Goal: Information Seeking & Learning: Learn about a topic

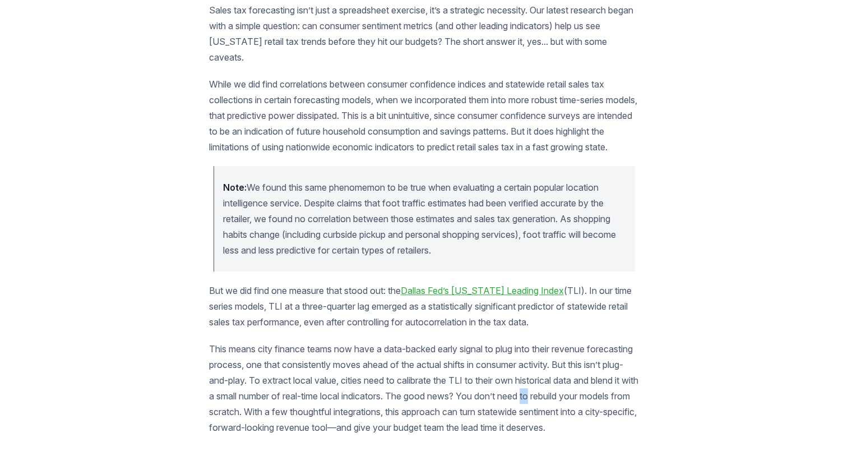
scroll to position [679, 0]
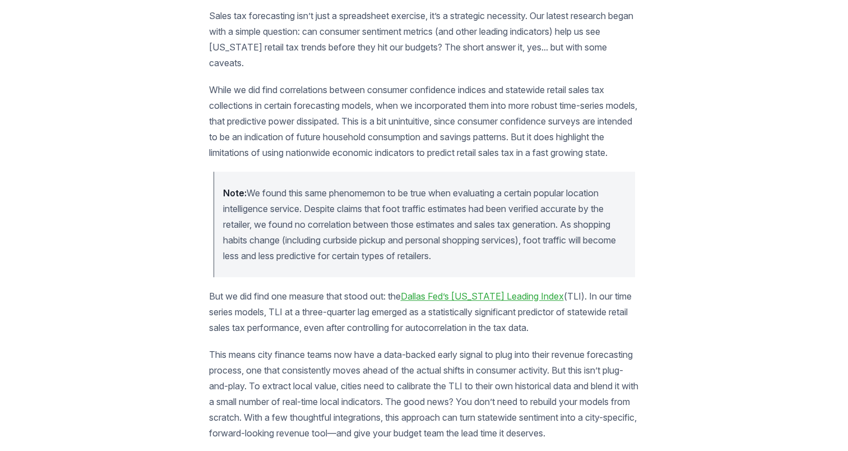
scroll to position [674, 0]
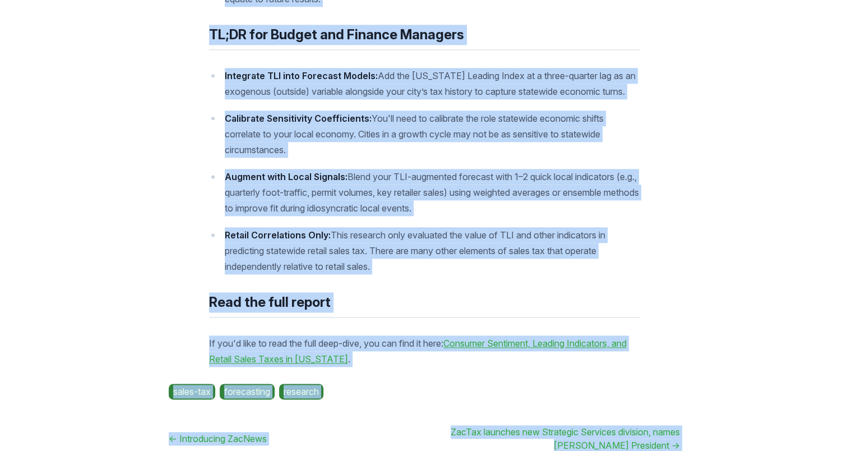
scroll to position [1785, 0]
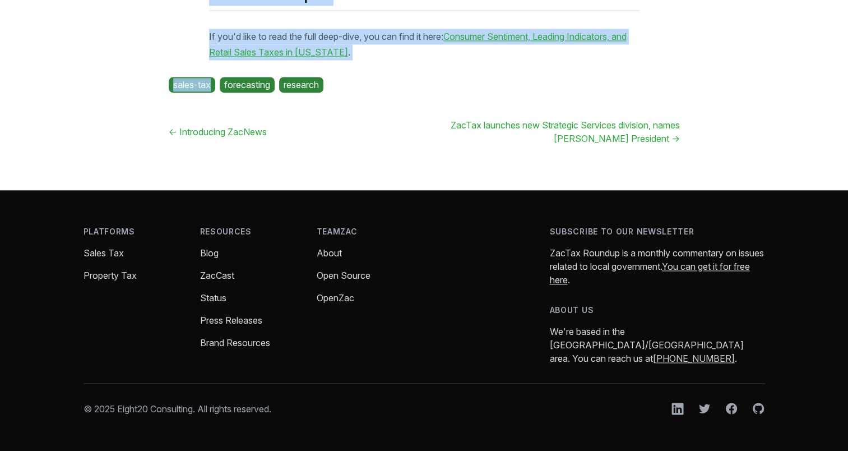
drag, startPoint x: 197, startPoint y: 4, endPoint x: 211, endPoint y: 89, distance: 85.2
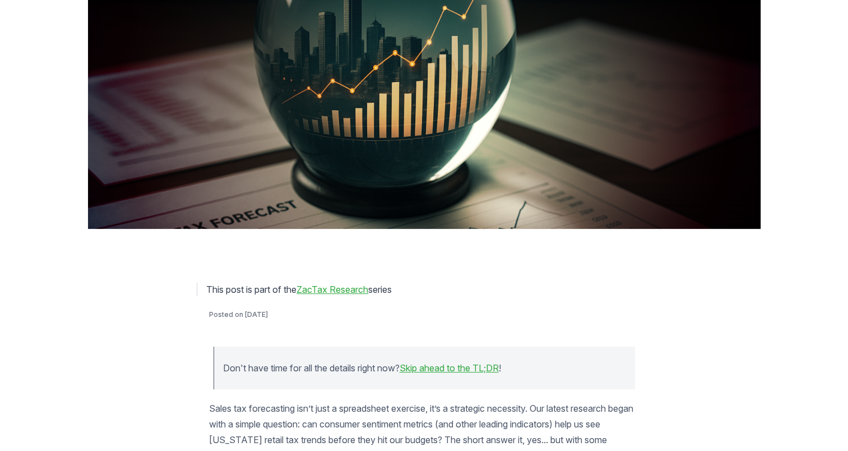
scroll to position [395, 0]
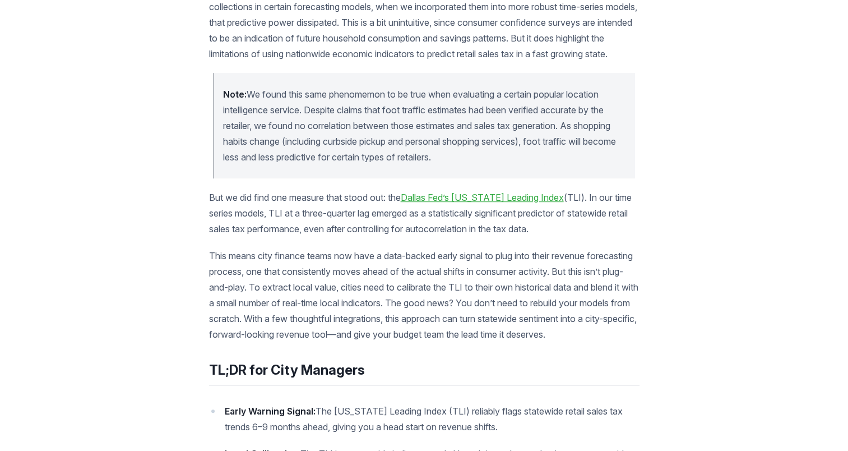
click at [469, 78] on article "Don't have time for all the details right now? Skip ahead to the TL;DR ! Sales …" at bounding box center [424, 446] width 431 height 1183
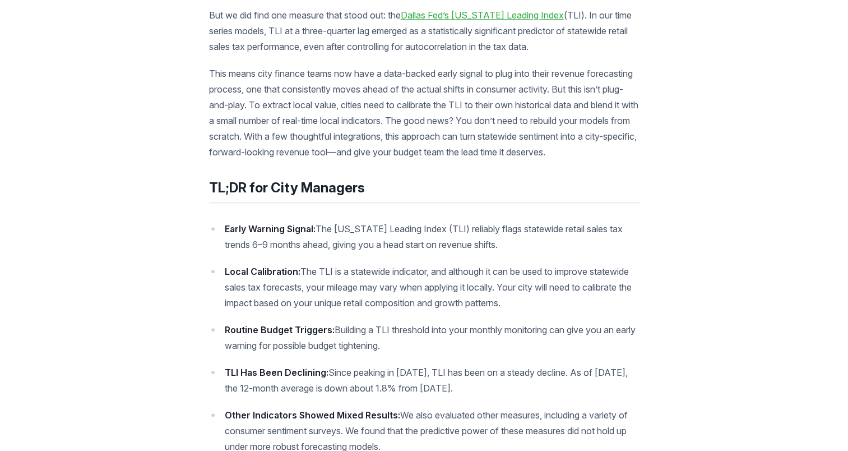
scroll to position [1023, 0]
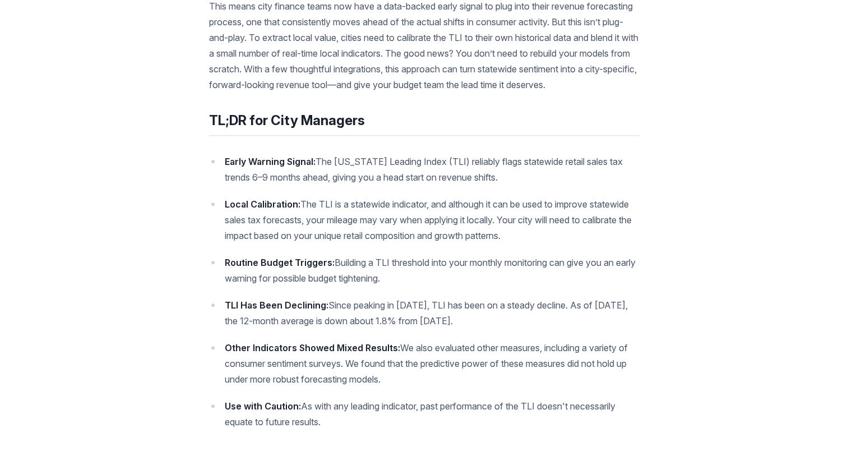
click at [556, 136] on h2 "TL;DR for City Managers" at bounding box center [424, 122] width 431 height 25
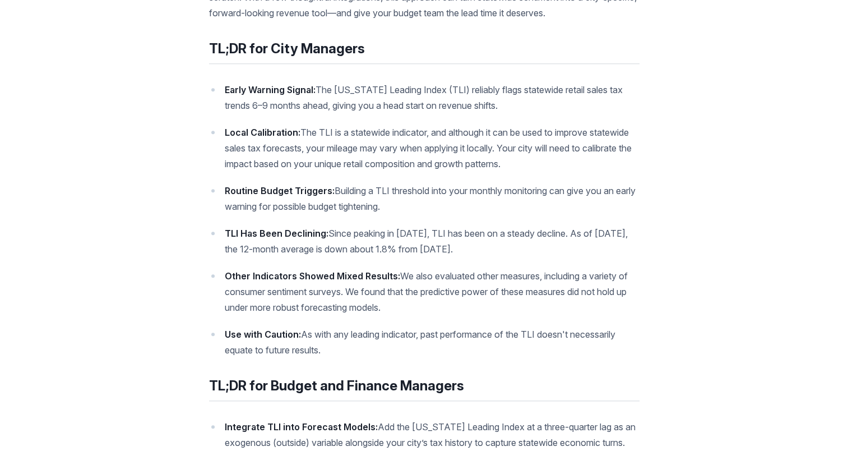
scroll to position [1114, 0]
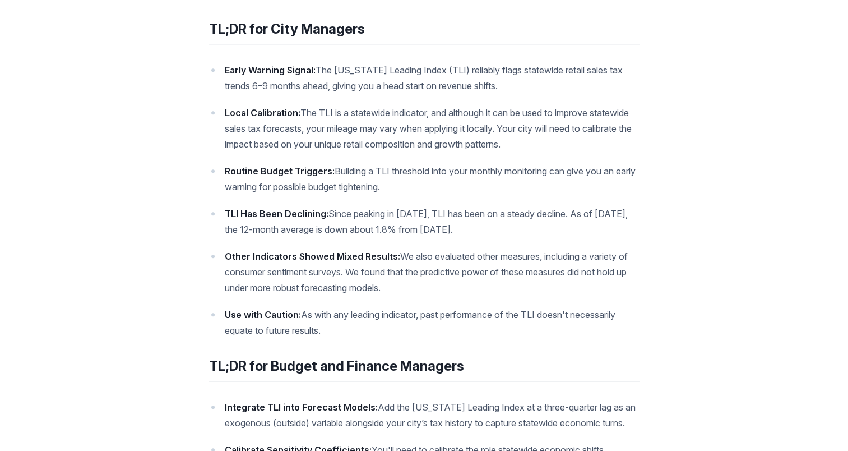
drag, startPoint x: 224, startPoint y: 99, endPoint x: 580, endPoint y: 177, distance: 364.4
click at [580, 177] on ul "Early Warning Signal: The [US_STATE] Leading Index (TLI) reliably flags statewi…" at bounding box center [424, 200] width 431 height 276
click at [312, 128] on ul "Early Warning Signal: The [US_STATE] Leading Index (TLI) reliably flags statewi…" at bounding box center [424, 200] width 431 height 276
click at [306, 150] on p "Local Calibration: The TLI is a statewide indicator, and although it can be use…" at bounding box center [432, 128] width 415 height 47
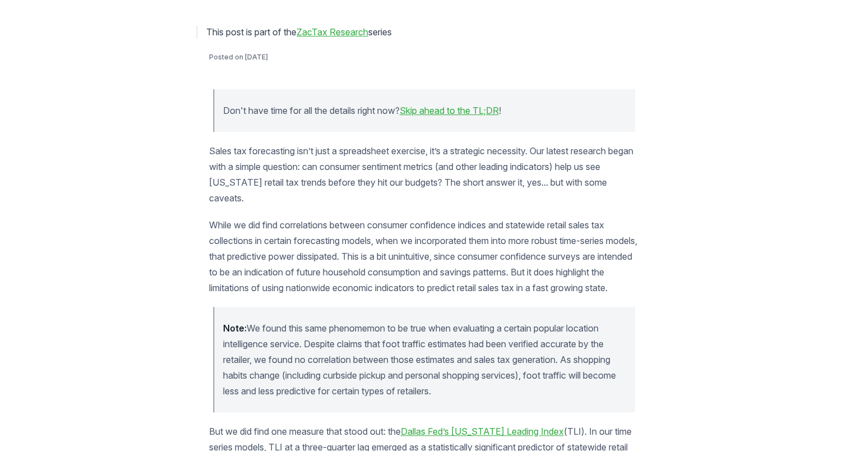
scroll to position [539, 0]
click at [460, 107] on link "Skip ahead to the TL;DR" at bounding box center [449, 110] width 99 height 11
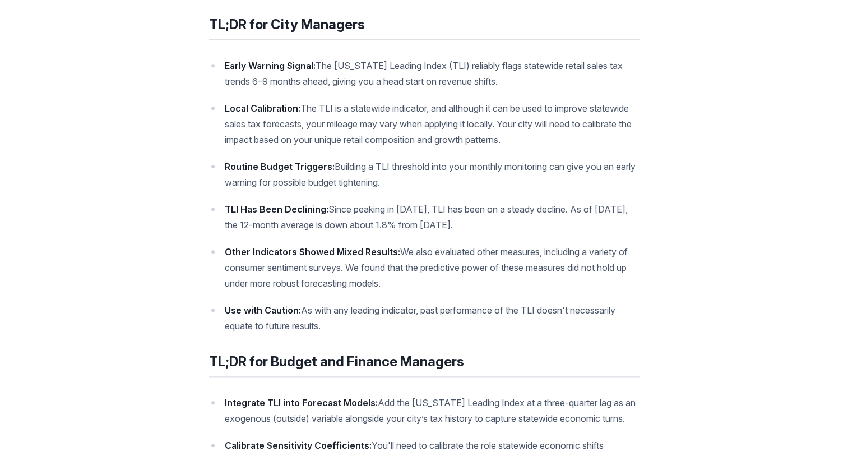
scroll to position [766, 0]
